Goal: Task Accomplishment & Management: Manage account settings

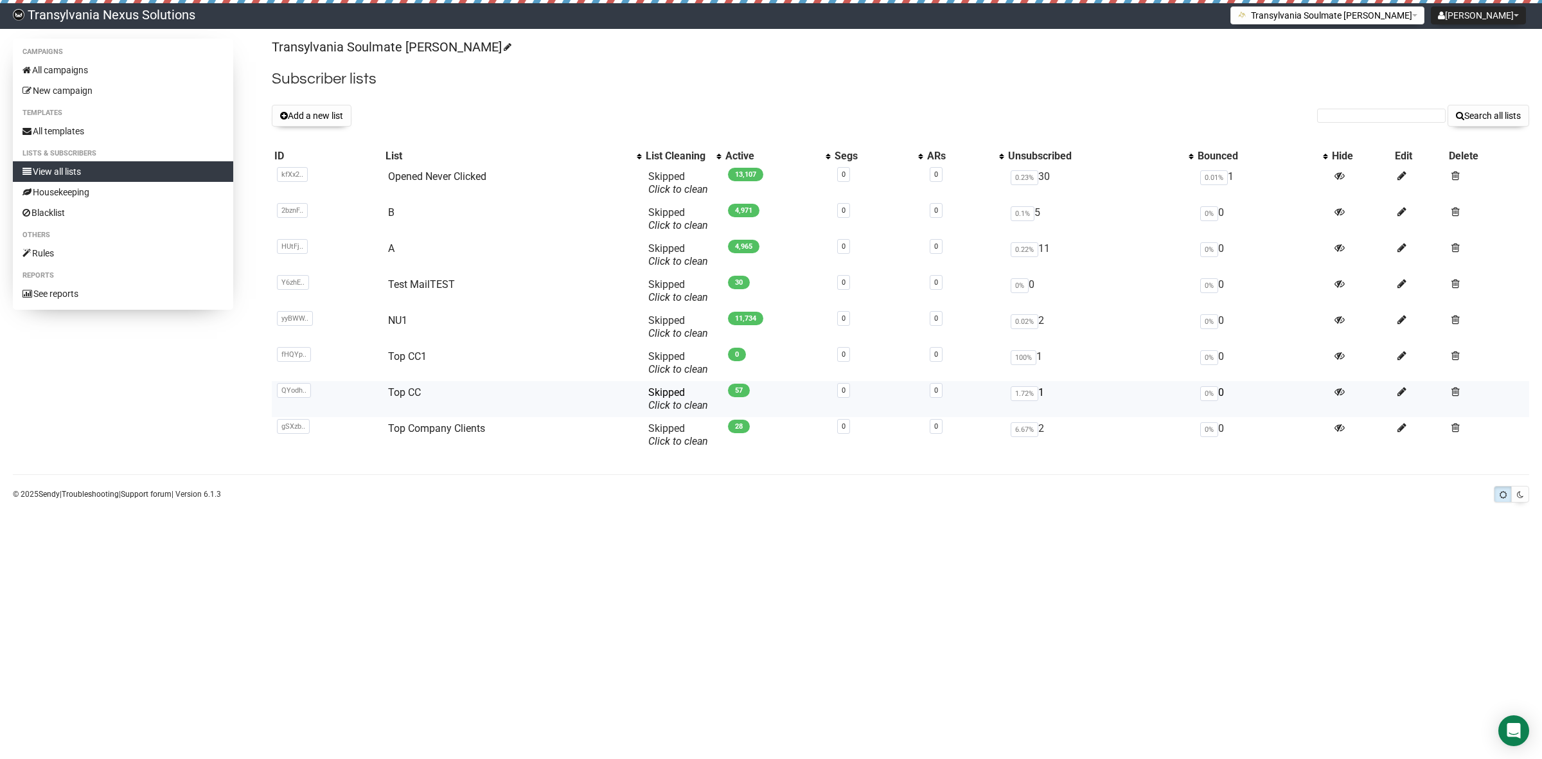
click at [416, 402] on td "Top CC" at bounding box center [513, 399] width 260 height 36
click at [1452, 358] on span at bounding box center [1455, 355] width 8 height 11
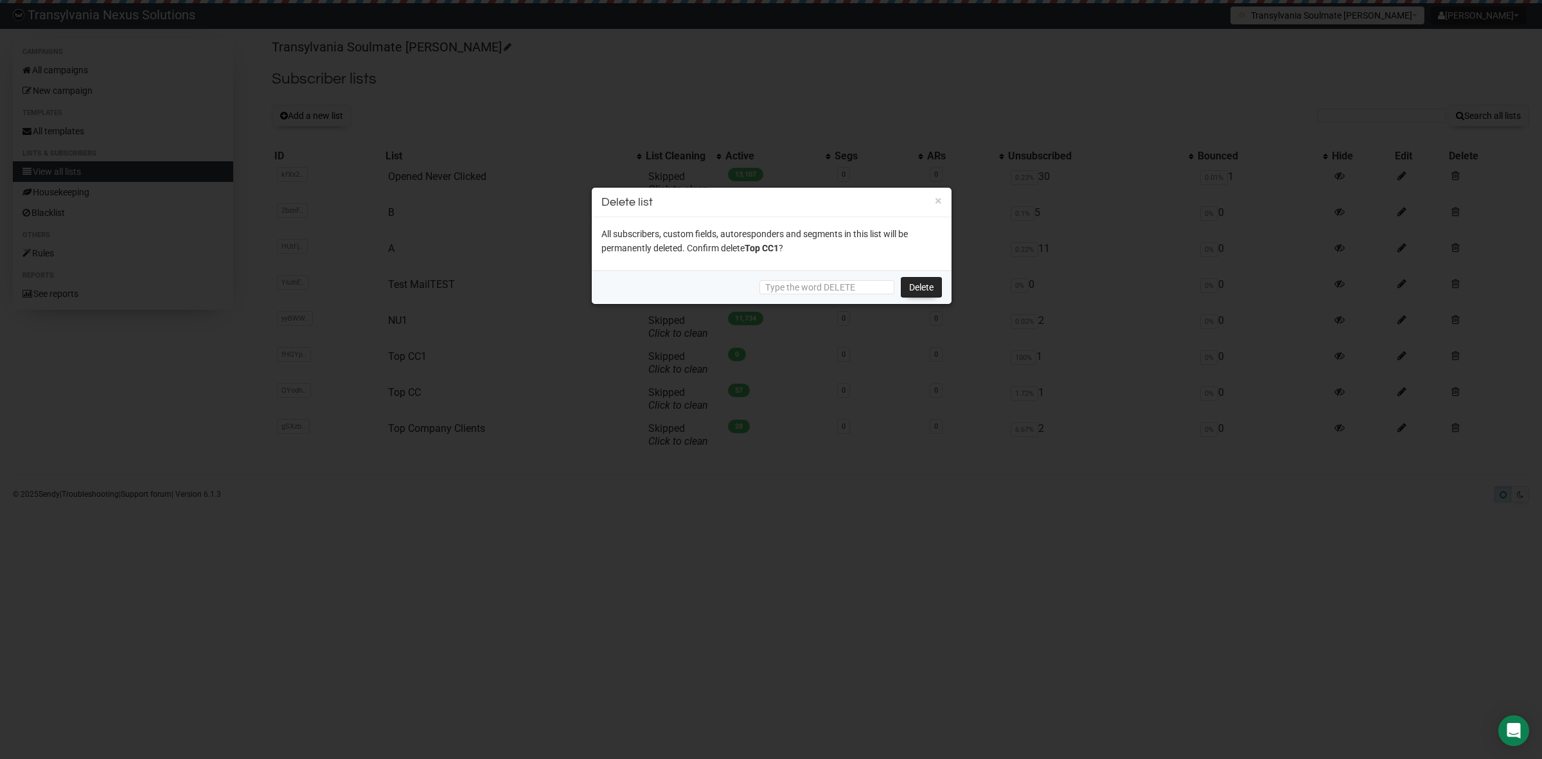
click at [826, 278] on div "Delete" at bounding box center [772, 286] width 360 height 33
click at [826, 286] on input "text" at bounding box center [826, 287] width 135 height 14
type input "DELETE"
click at [913, 289] on link "Delete" at bounding box center [921, 287] width 41 height 21
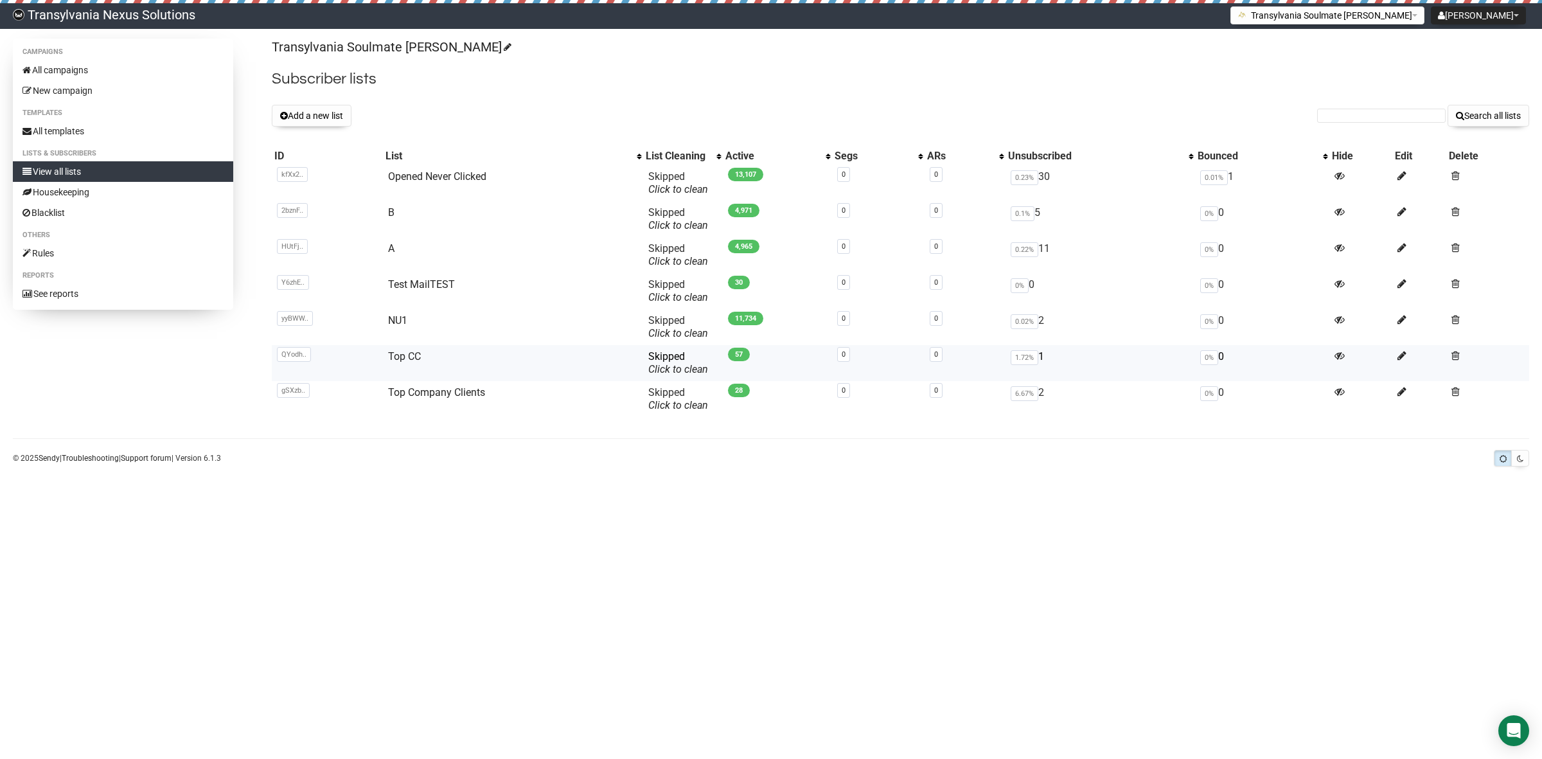
click at [385, 364] on td "Top CC" at bounding box center [513, 363] width 260 height 36
click at [391, 360] on link "Top CC" at bounding box center [404, 356] width 33 height 12
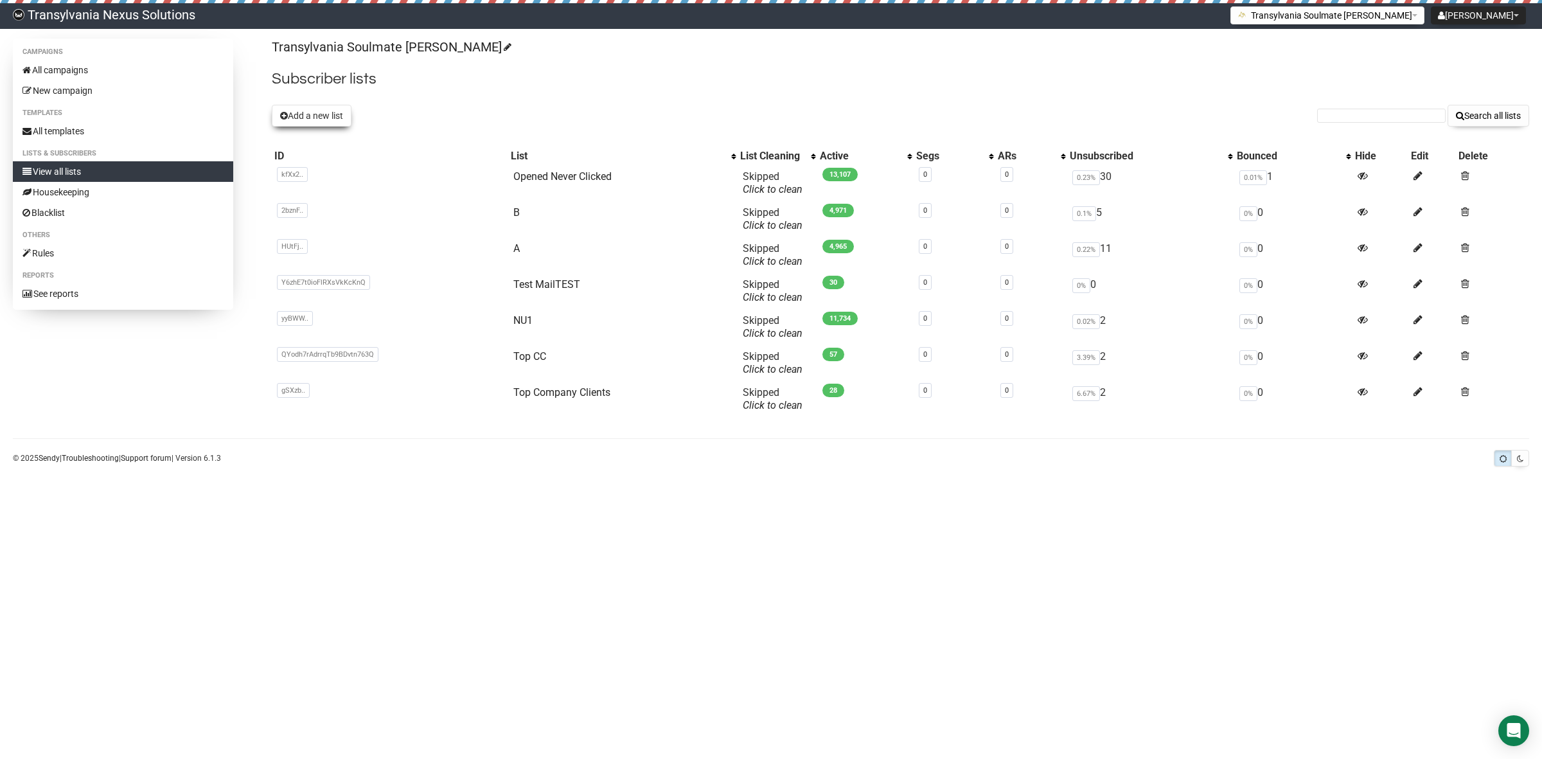
click at [319, 119] on button "Add a new list" at bounding box center [312, 116] width 80 height 22
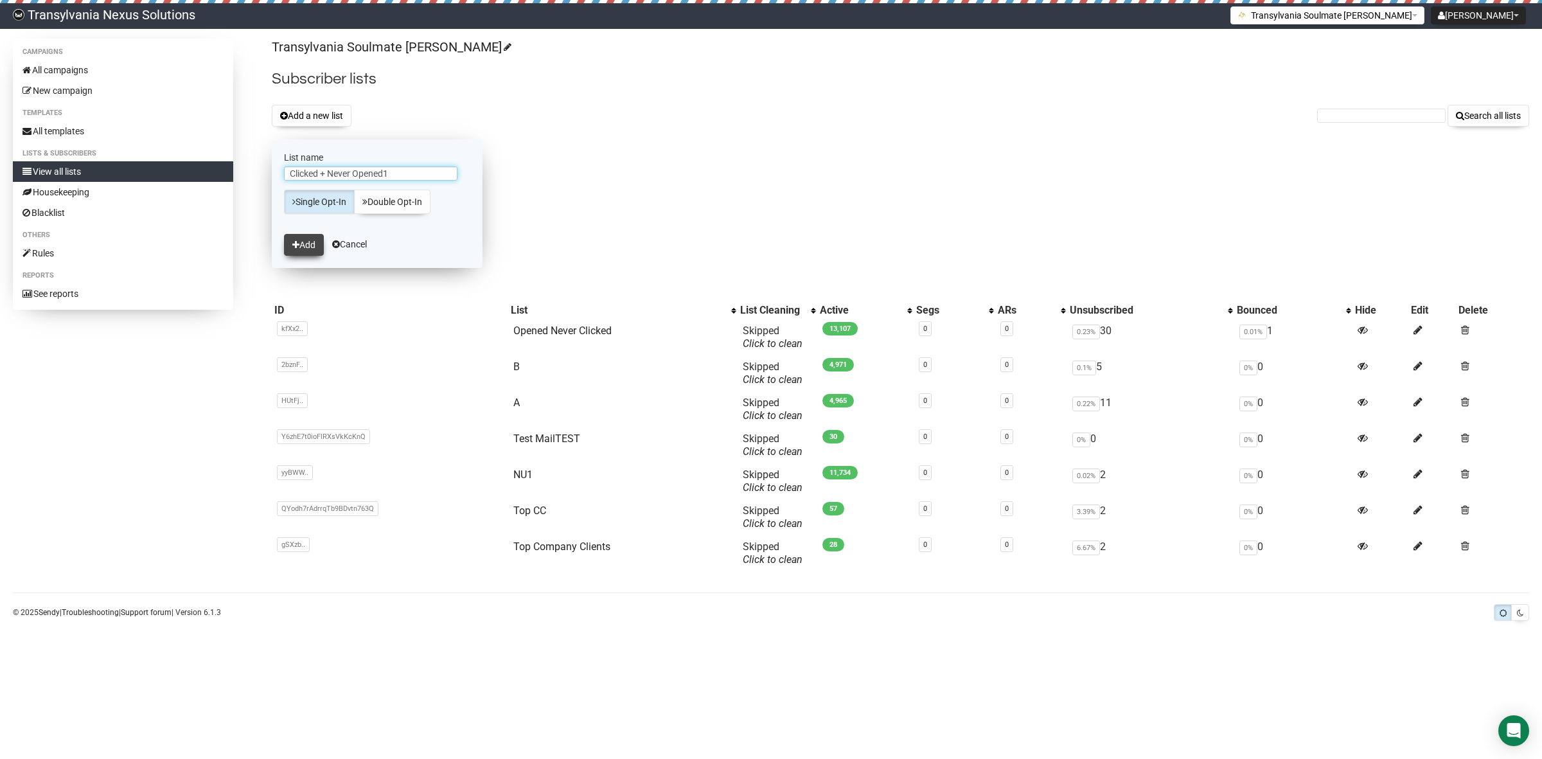
type input "Clicked + Never Opened1"
click at [297, 248] on icon "submit" at bounding box center [295, 244] width 7 height 9
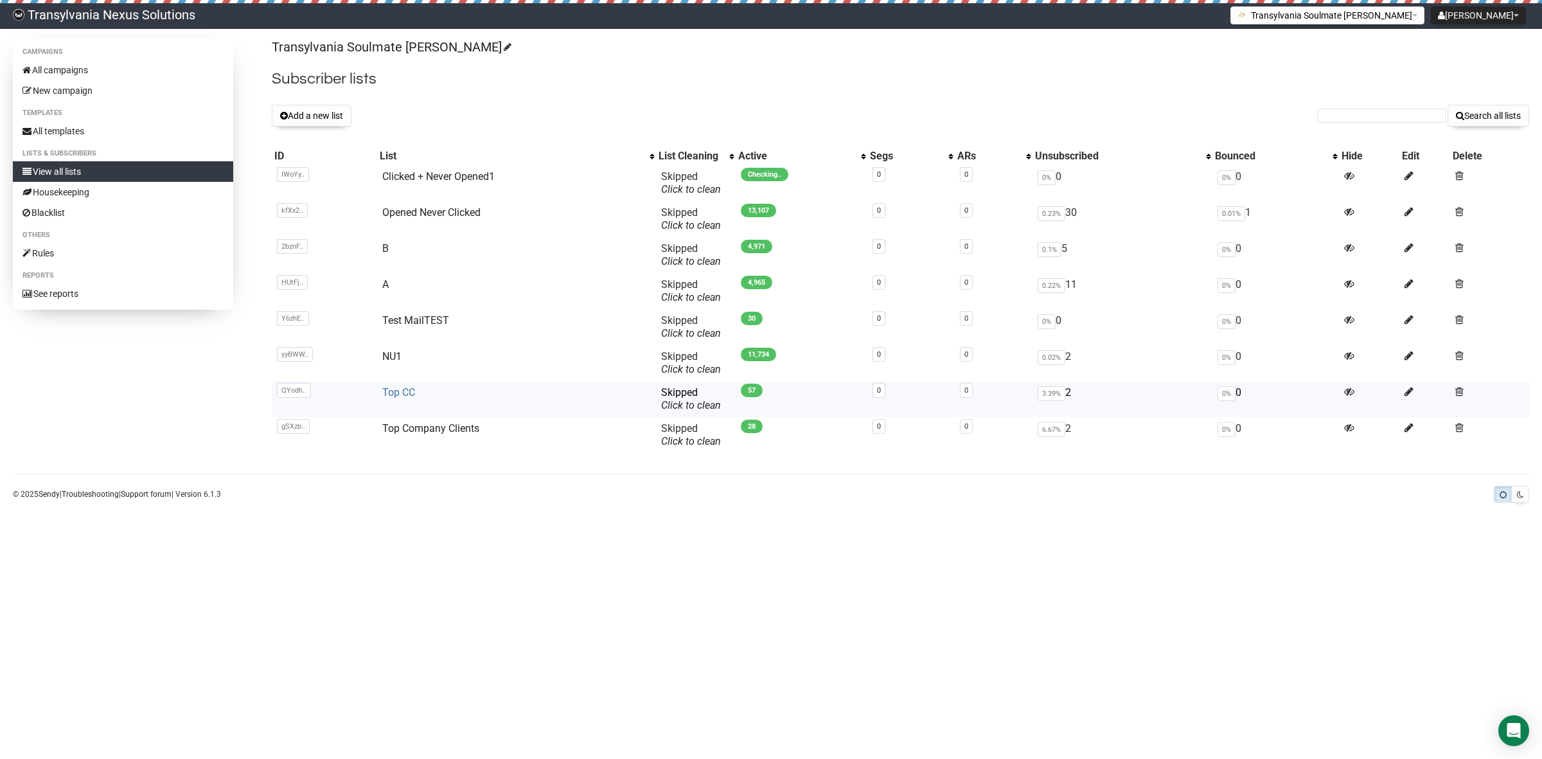
click at [386, 396] on link "Top CC" at bounding box center [398, 392] width 33 height 12
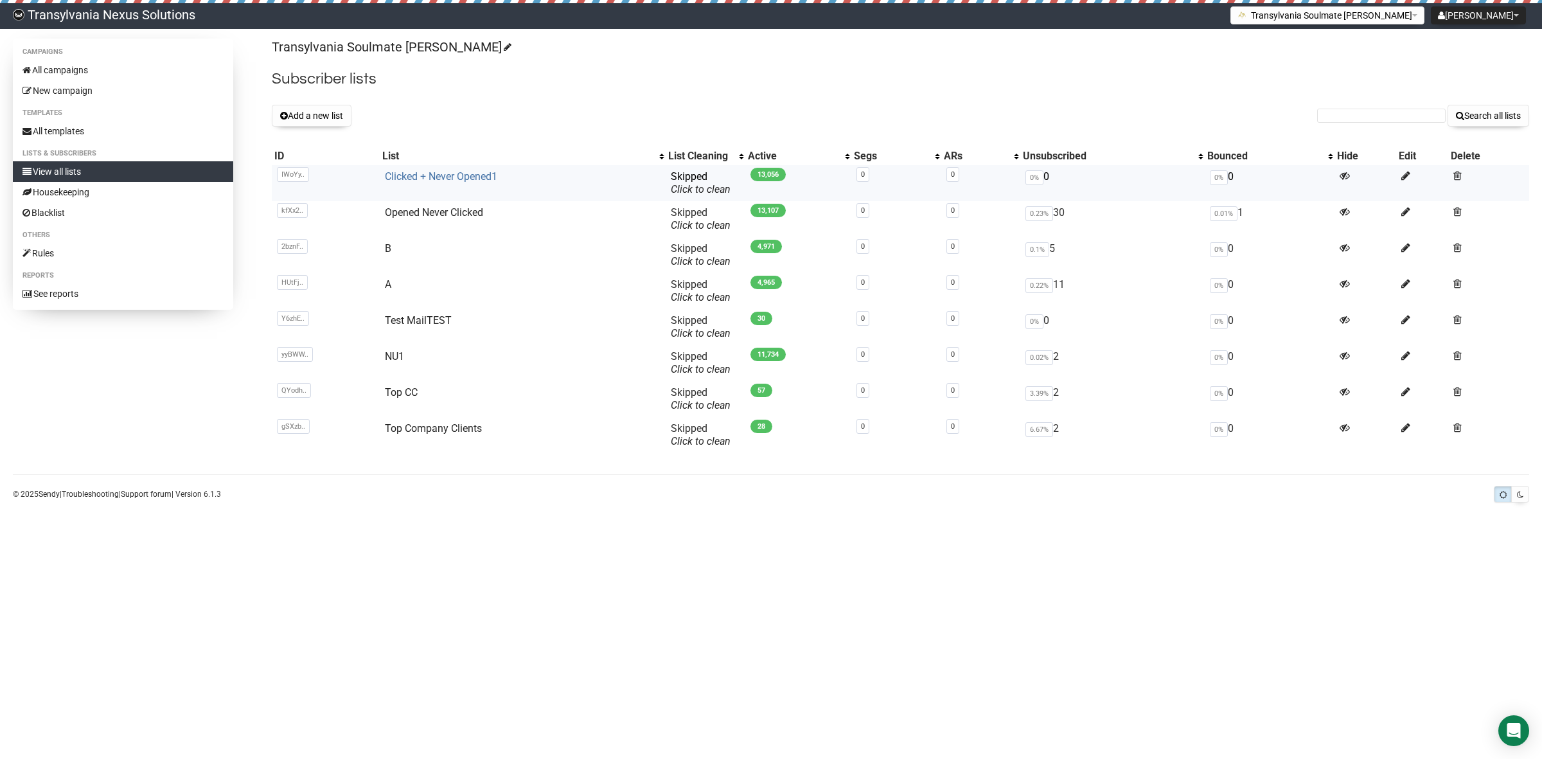
click at [412, 179] on link "Clicked + Never Opened1" at bounding box center [441, 176] width 112 height 12
